Goal: Navigation & Orientation: Find specific page/section

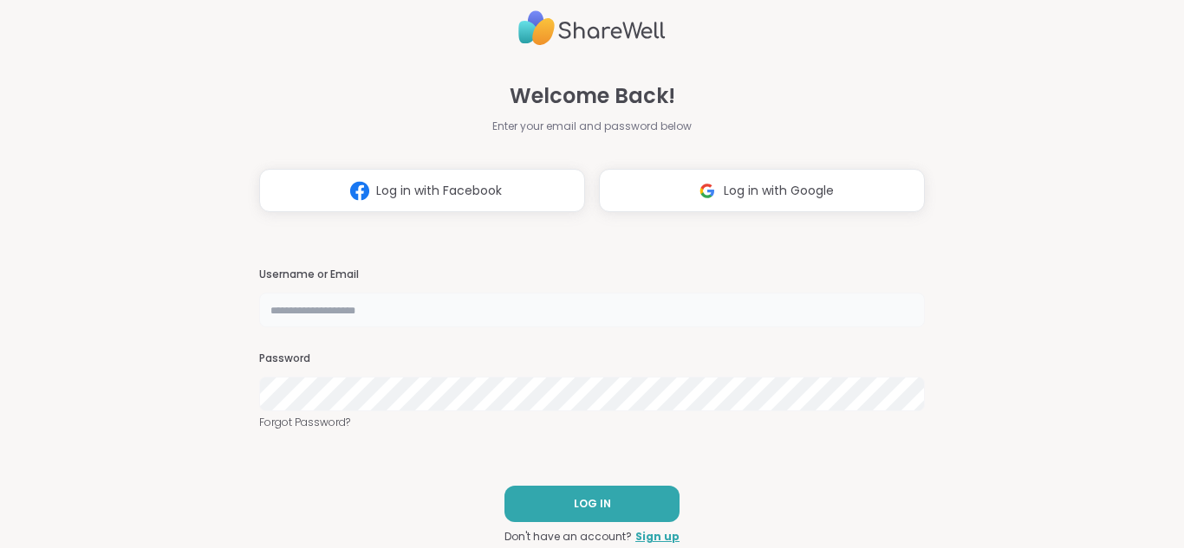
click at [393, 295] on input "text" at bounding box center [591, 310] width 665 height 35
type input "**********"
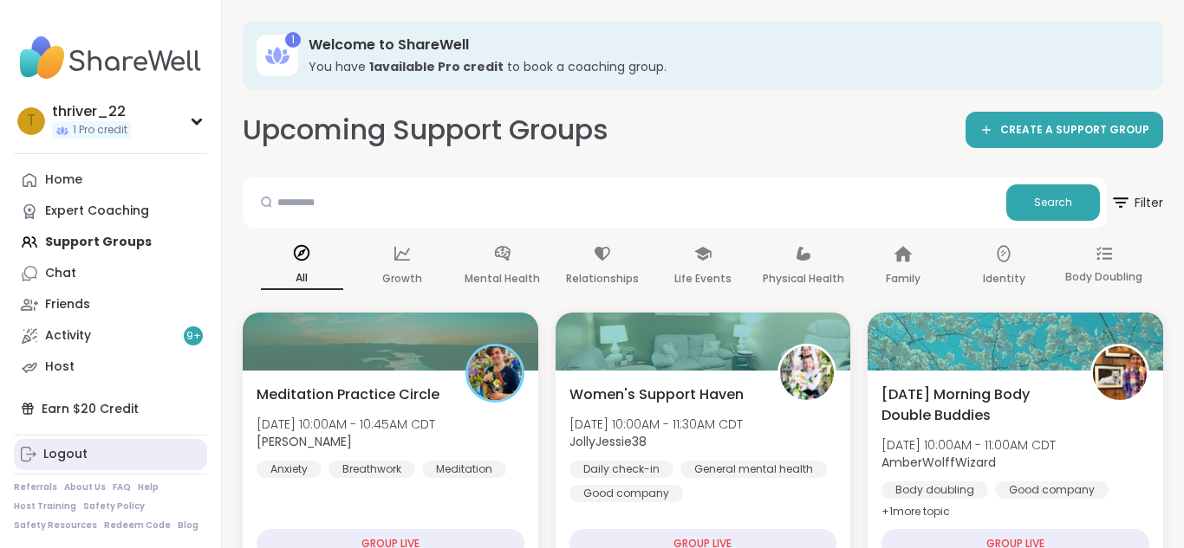
click at [67, 457] on div "Logout" at bounding box center [65, 454] width 44 height 17
